Goal: Learn about a topic

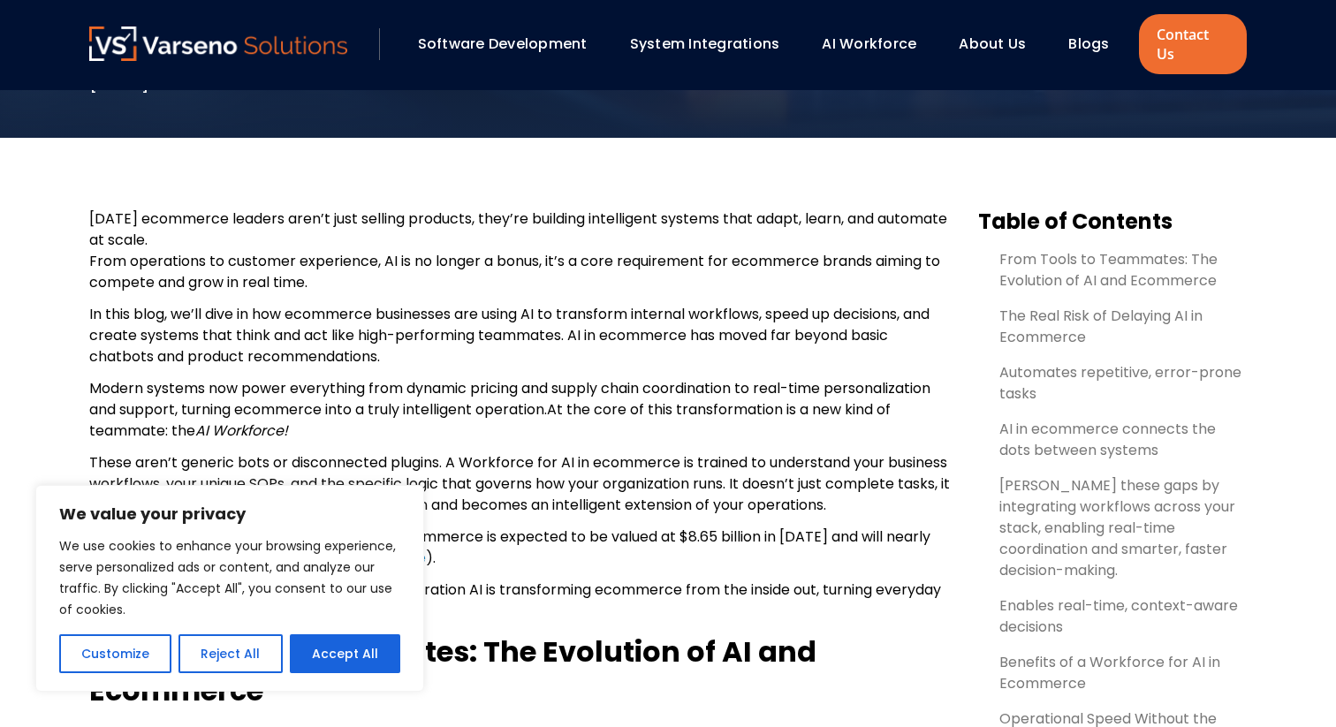
scroll to position [582, 0]
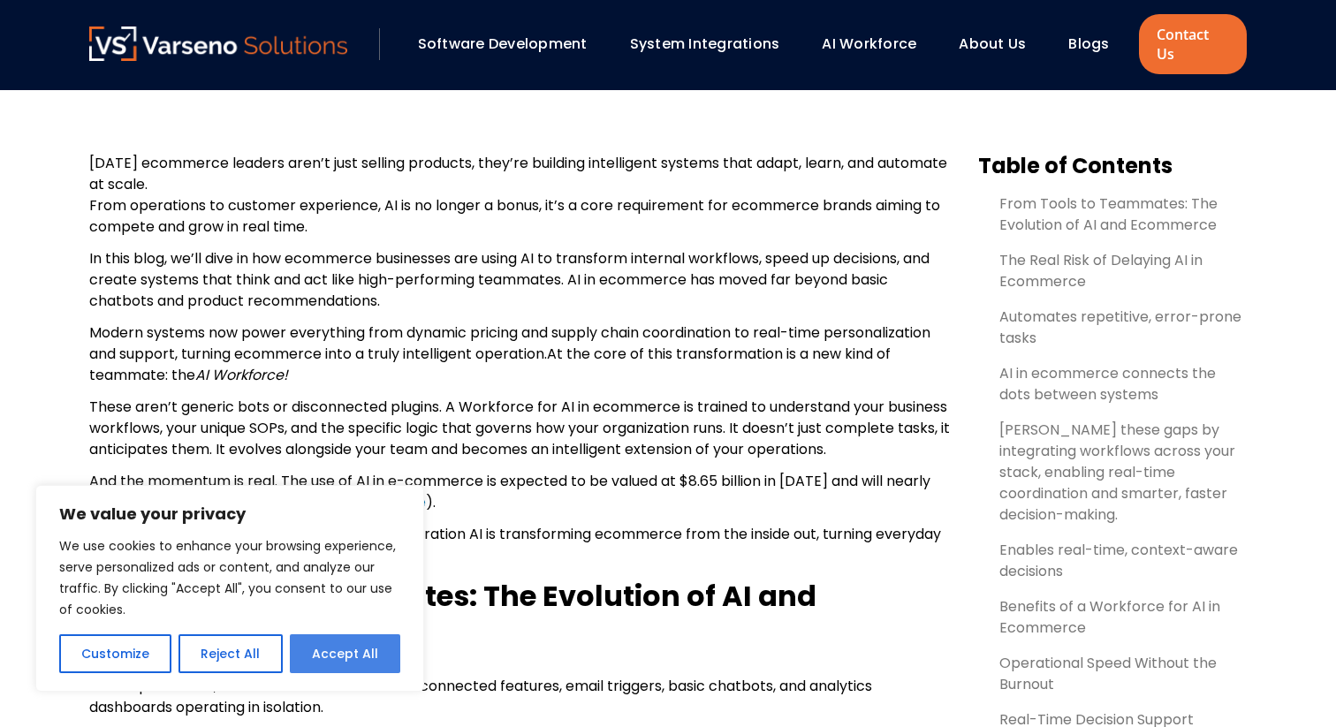
click at [325, 666] on button "Accept All" at bounding box center [345, 654] width 110 height 39
checkbox input "true"
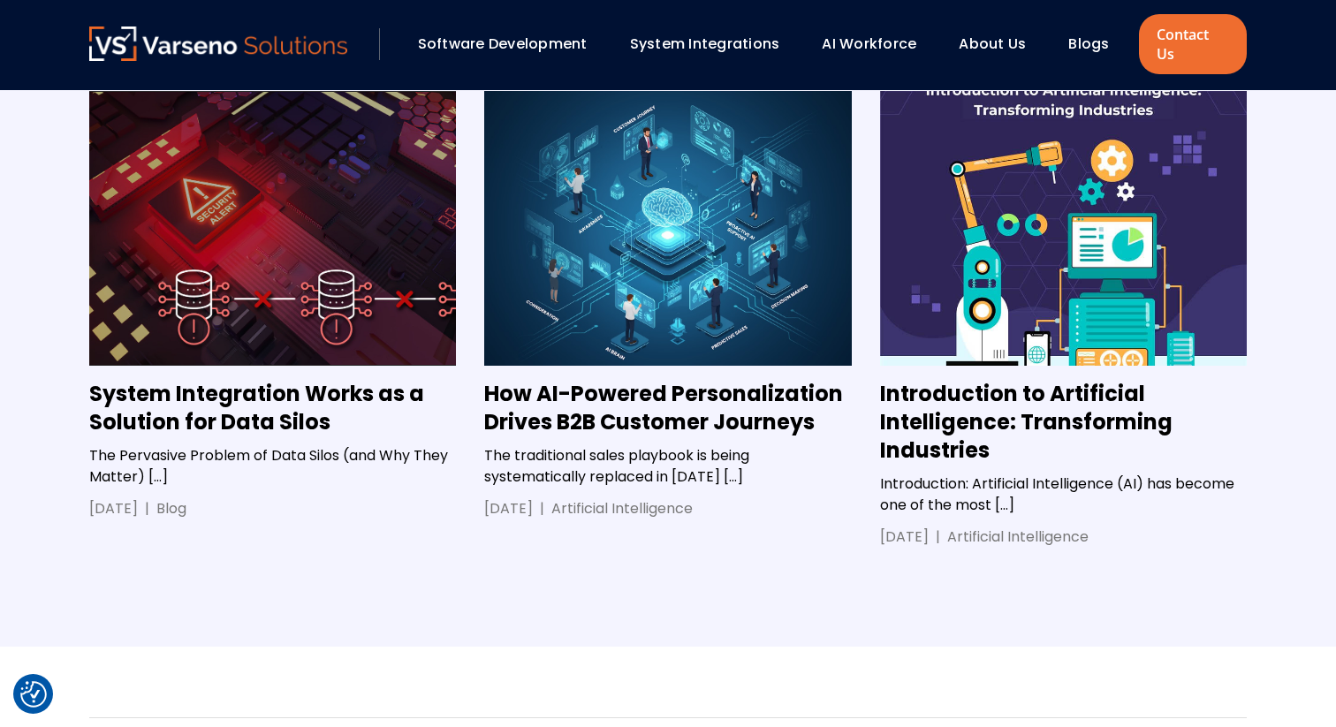
scroll to position [8976, 0]
